Goal: Communication & Community: Share content

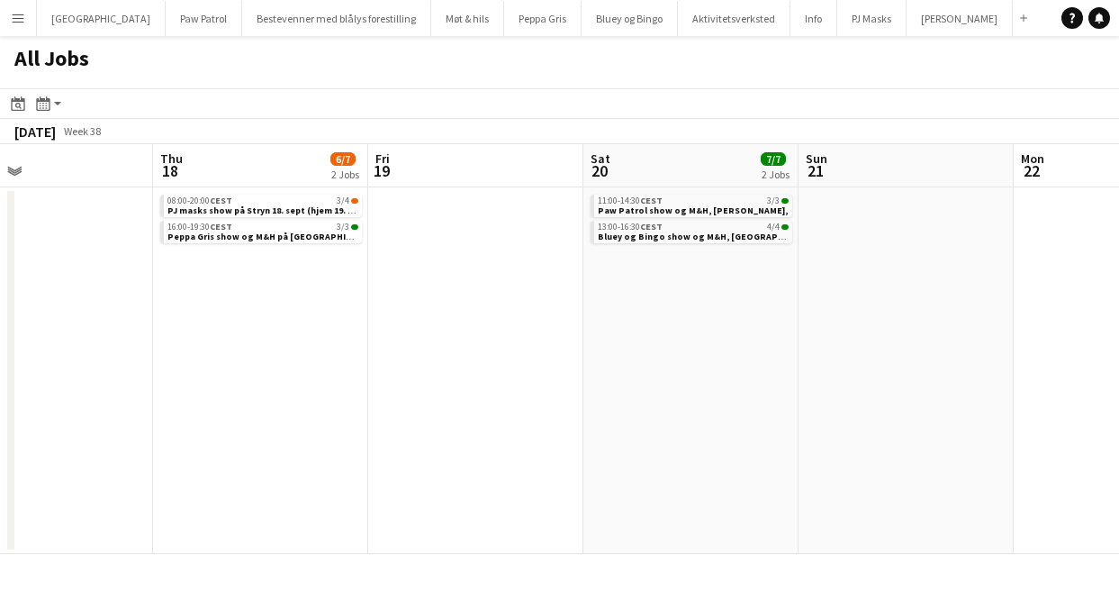
scroll to position [0, 710]
click at [267, 204] on span "PJ masks show på Stryn 18. sept (hjem 19. sept)," at bounding box center [269, 210] width 206 height 12
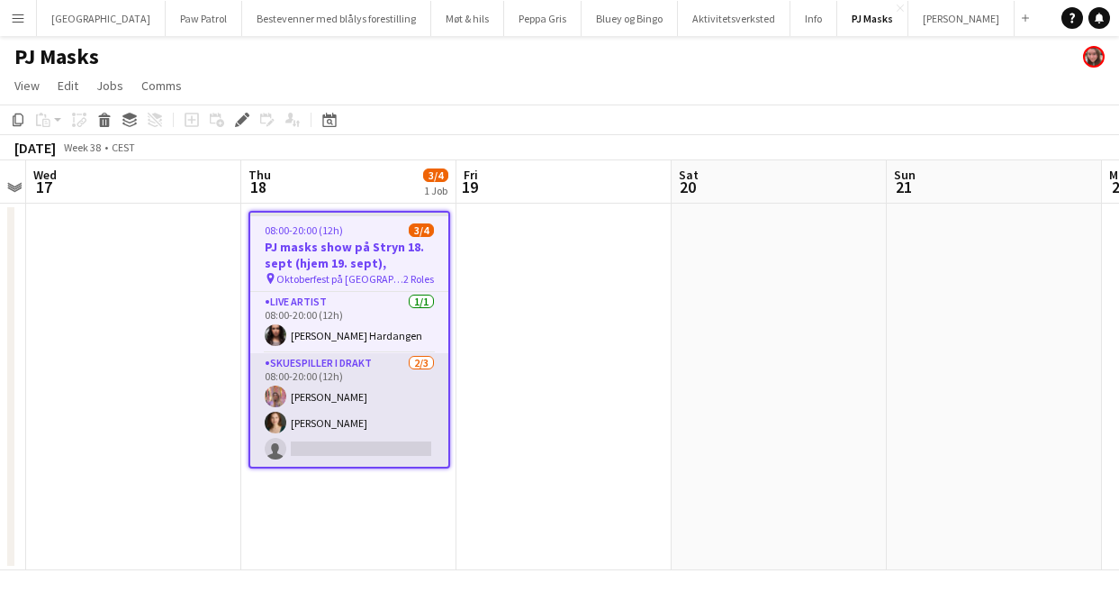
click at [351, 372] on app-card-role "Skuespiller i drakt 2/3 08:00-20:00 (12h) Sacha Perez Nielsen Helene Odner sing…" at bounding box center [349, 409] width 198 height 113
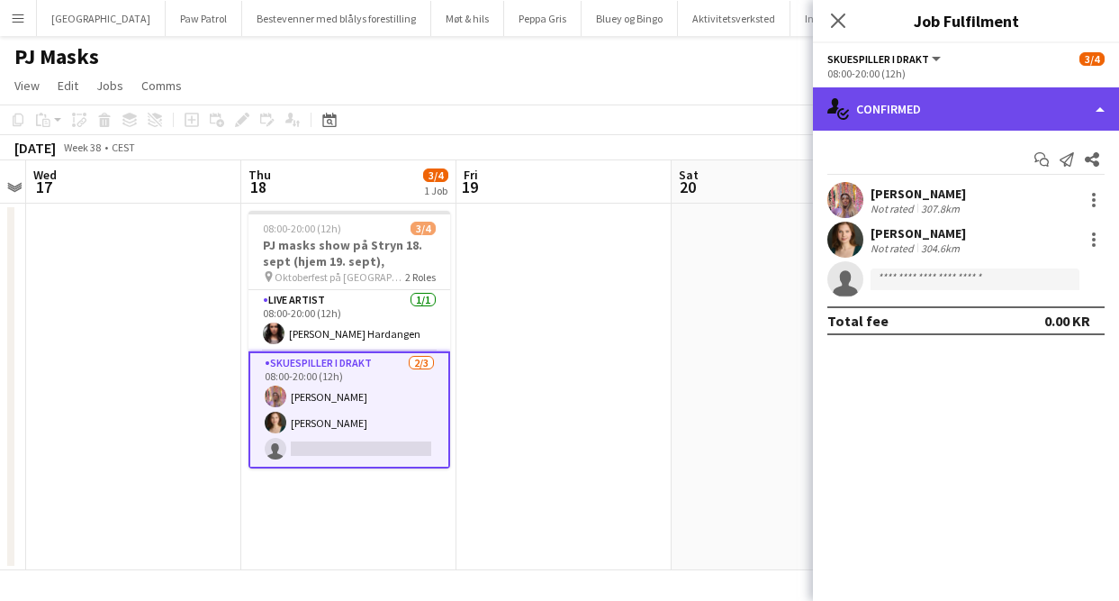
click at [910, 106] on div "single-neutral-actions-check-2 Confirmed" at bounding box center [966, 108] width 306 height 43
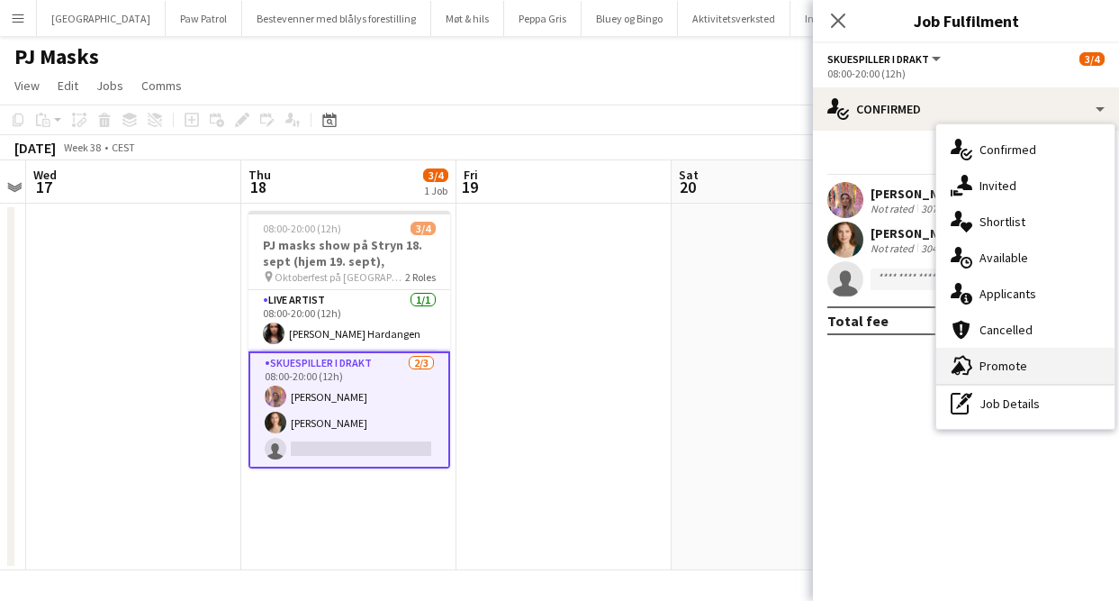
click at [1015, 367] on div "advertising-megaphone Promote" at bounding box center [1026, 366] width 178 height 36
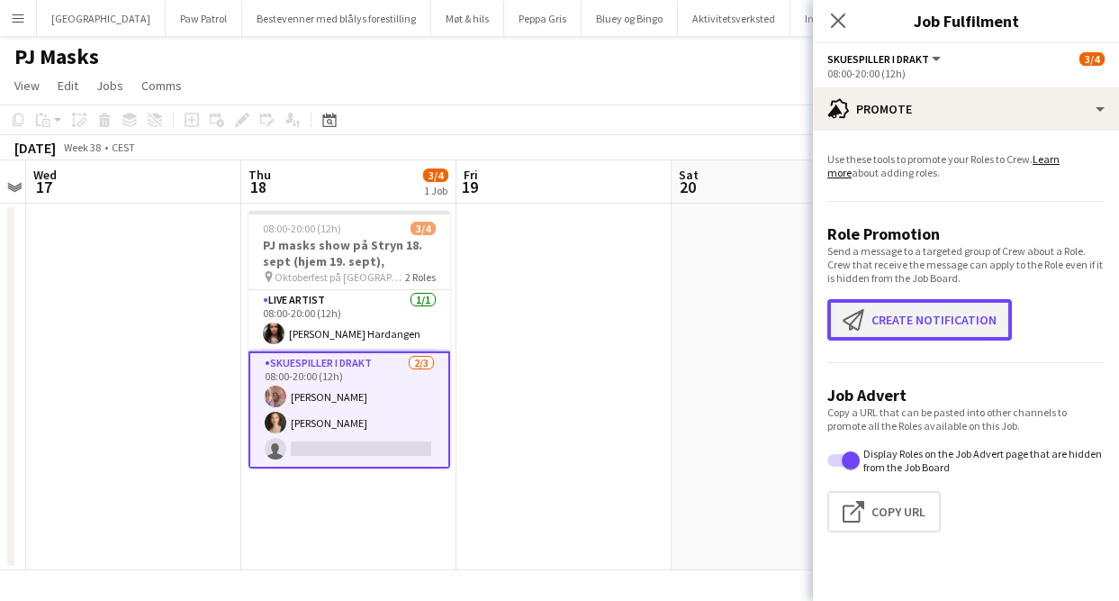
click at [938, 314] on button "Create notification Create notification" at bounding box center [920, 319] width 185 height 41
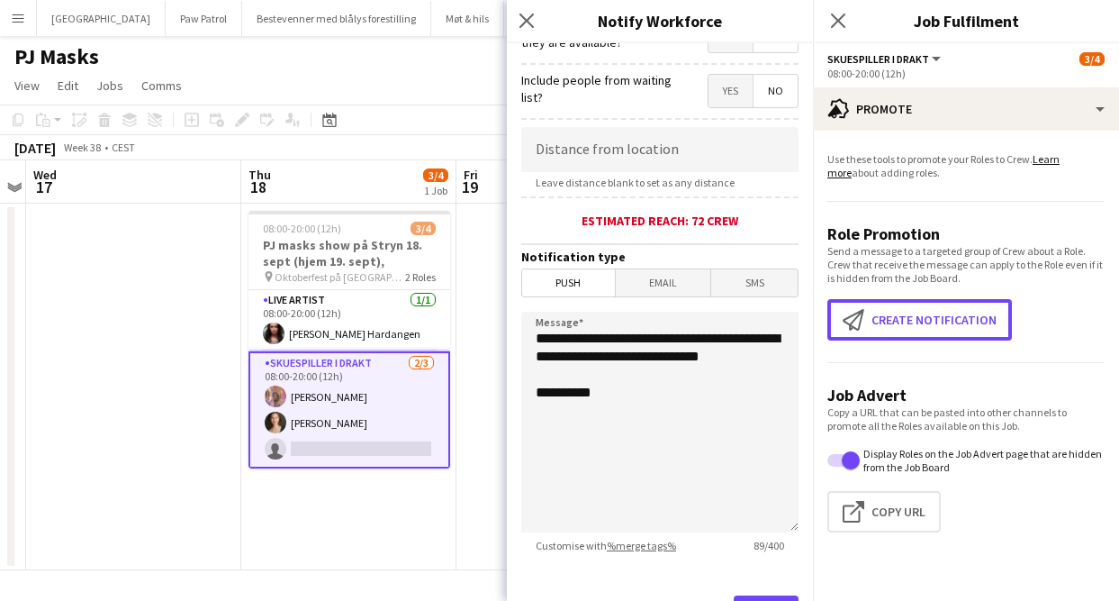
scroll to position [394, 0]
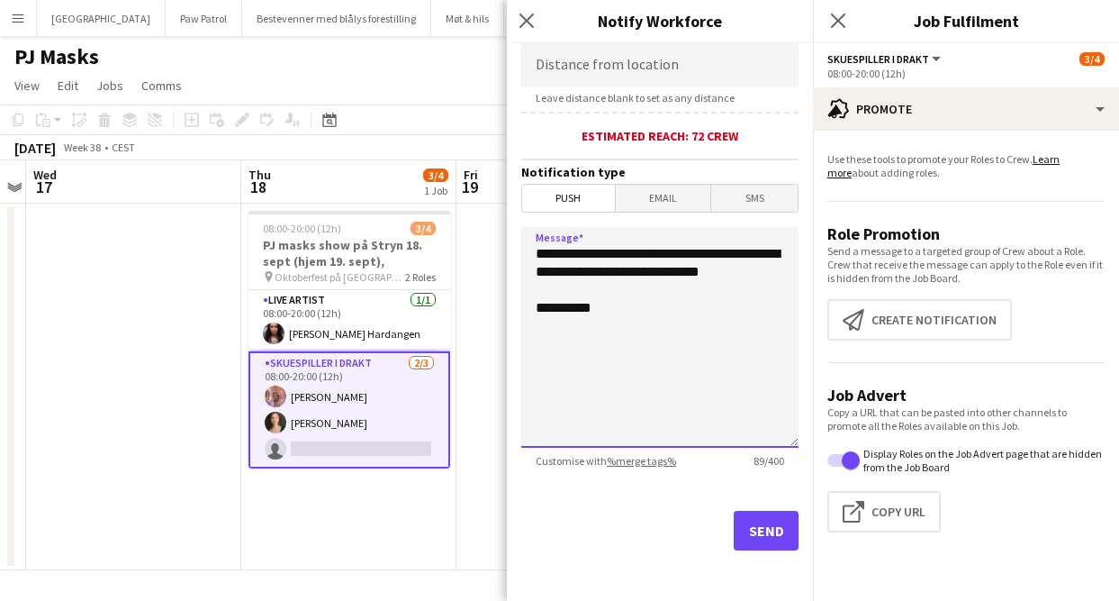
drag, startPoint x: 628, startPoint y: 290, endPoint x: 485, endPoint y: 243, distance: 150.7
click at [485, 243] on body "Menu Boards Boards Boards All jobs Status Workforce Workforce My Workforce Recr…" at bounding box center [559, 300] width 1119 height 601
type textarea "**********"
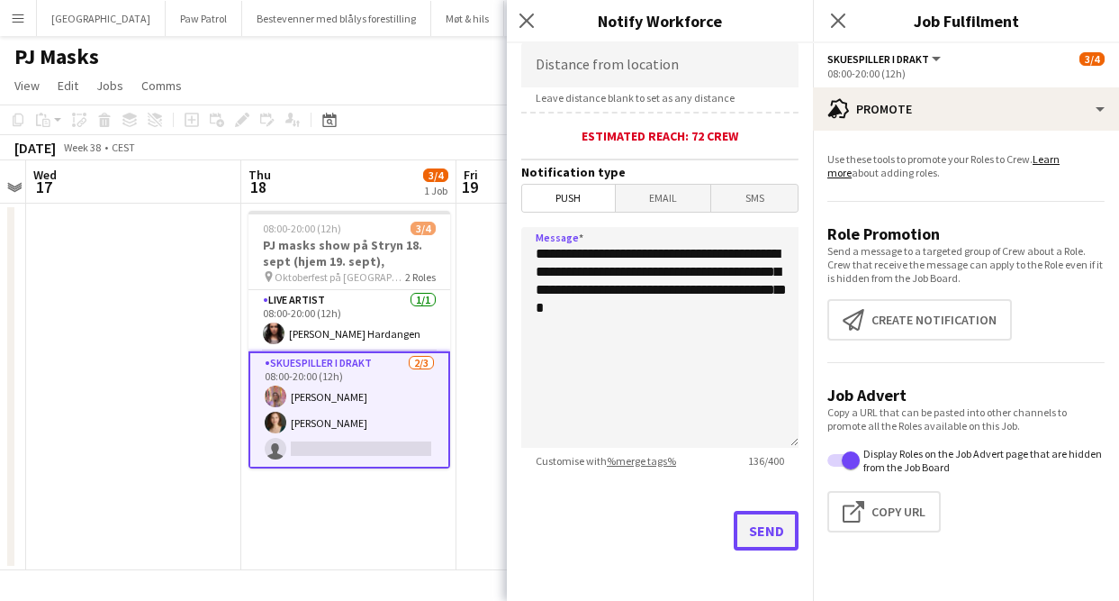
click at [772, 539] on button "Send" at bounding box center [766, 531] width 65 height 40
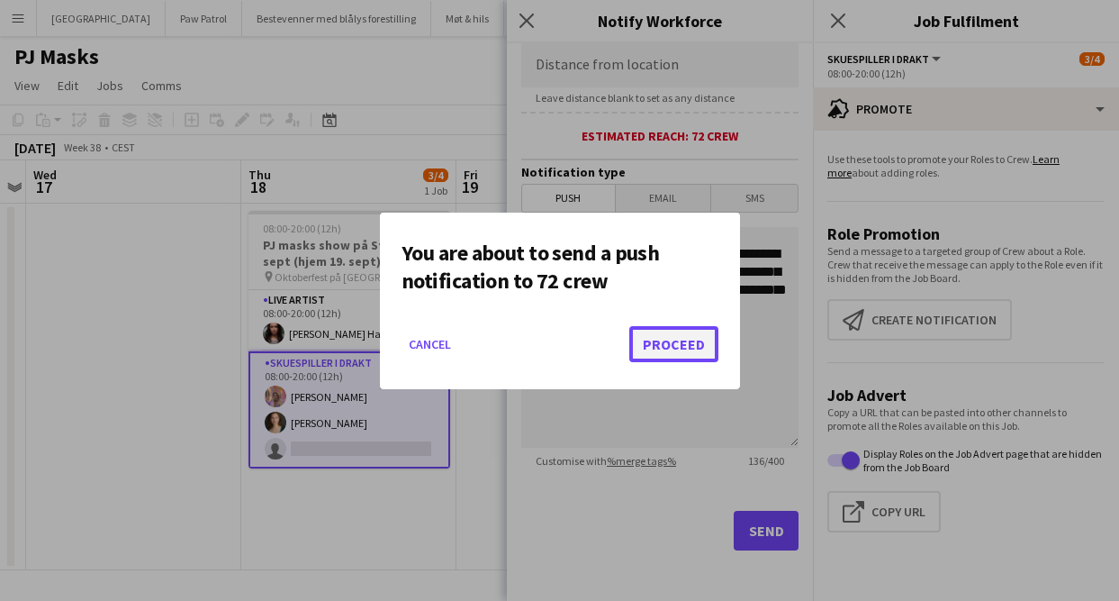
click at [684, 349] on button "Proceed" at bounding box center [673, 344] width 89 height 36
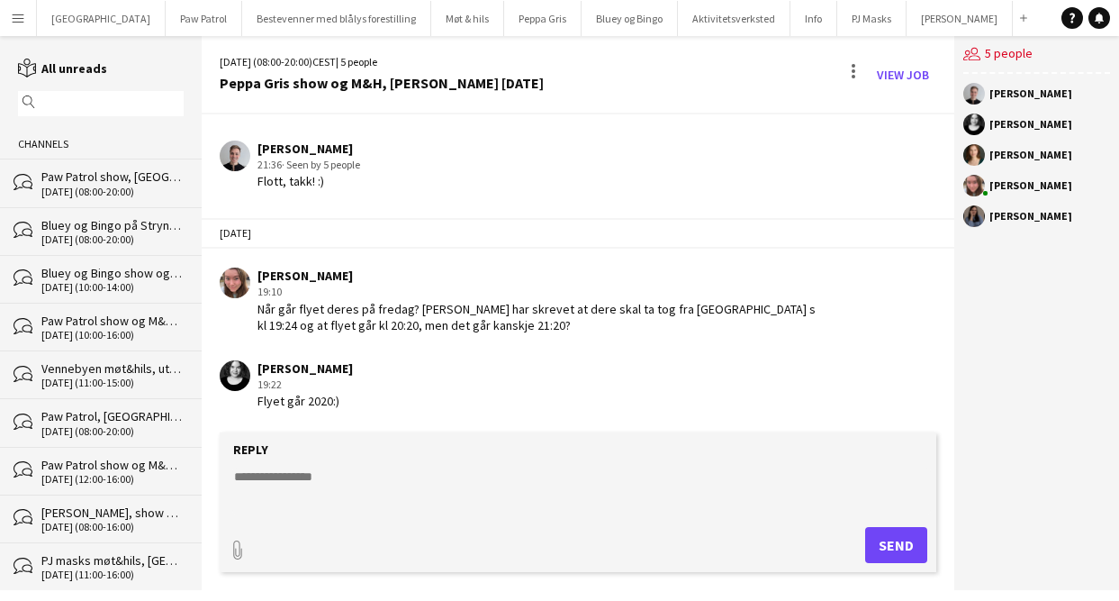
scroll to position [229, 0]
click at [255, 478] on textarea at bounding box center [581, 490] width 699 height 47
type textarea "**********"
click at [910, 537] on button "Send" at bounding box center [896, 545] width 62 height 36
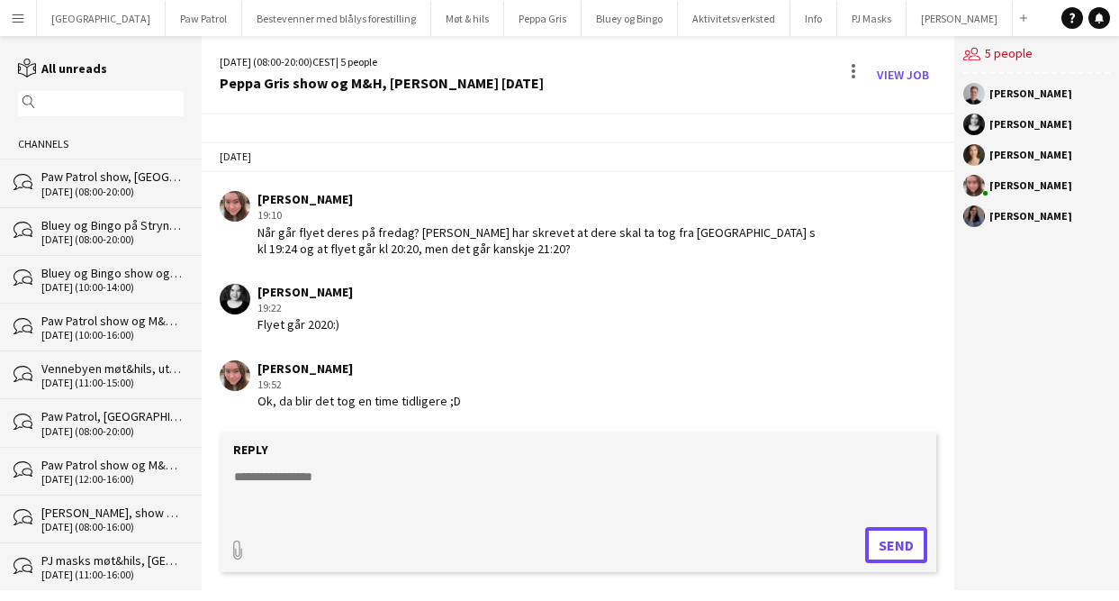
scroll to position [305, 0]
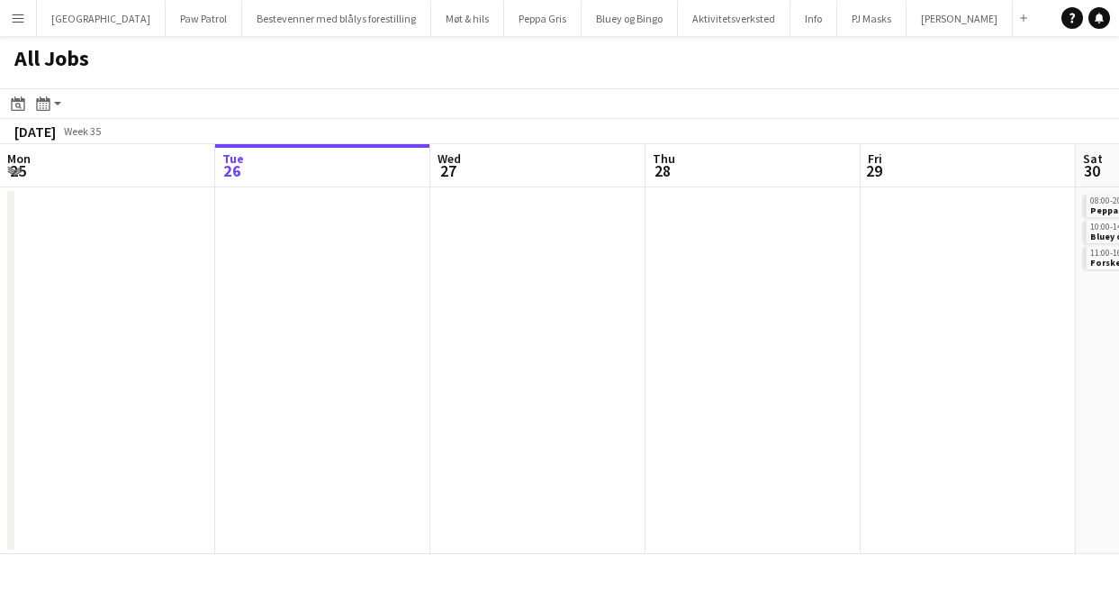
scroll to position [0, 769]
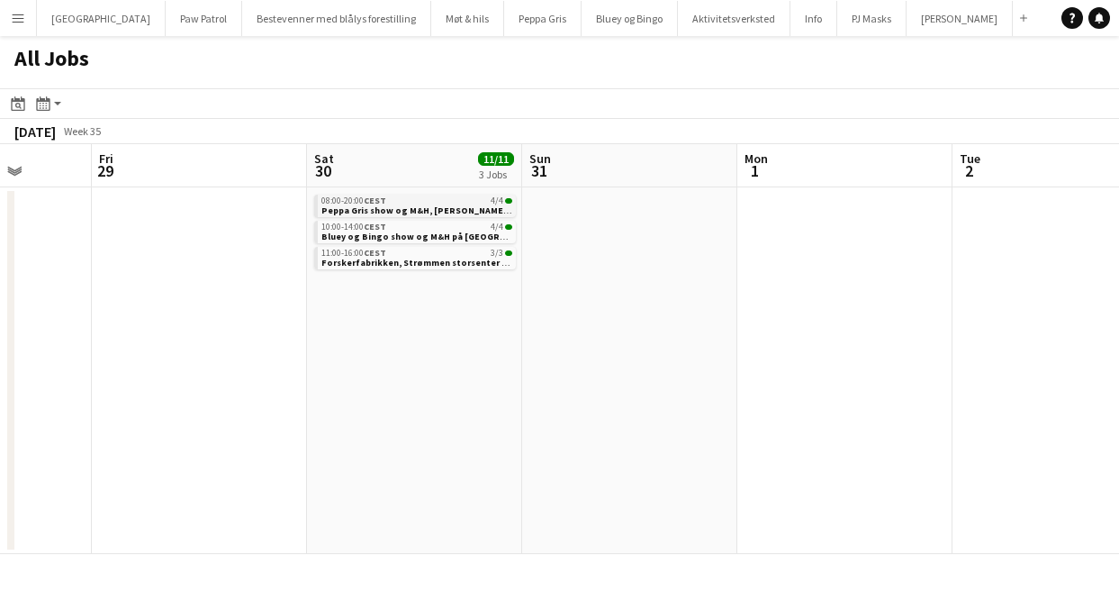
click at [342, 206] on span "Peppa Gris show og M&H, [PERSON_NAME] [DATE]" at bounding box center [429, 210] width 215 height 12
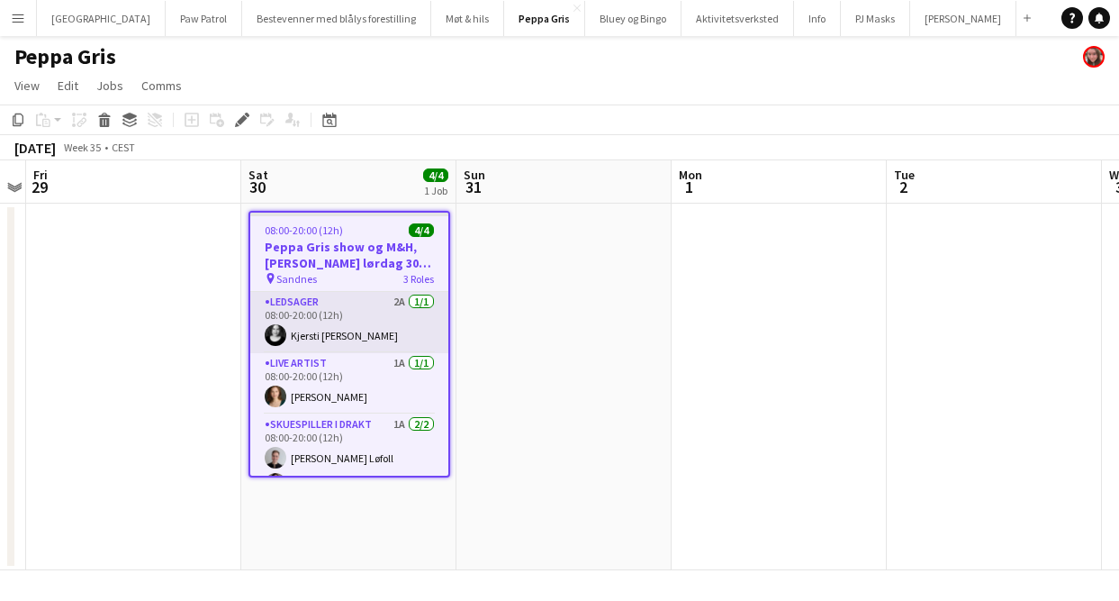
scroll to position [26, 0]
